Goal: Find specific page/section: Find specific page/section

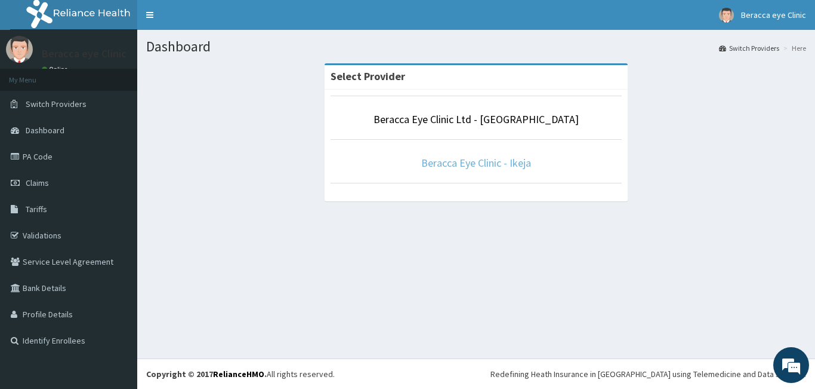
click at [458, 162] on link "Beracca Eye Clinic - Ikeja" at bounding box center [476, 163] width 110 height 14
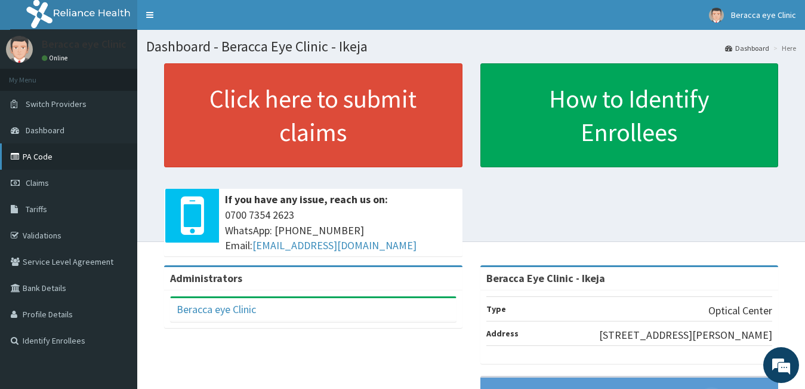
click at [42, 154] on link "PA Code" at bounding box center [68, 156] width 137 height 26
